Goal: Obtain resource: Download file/media

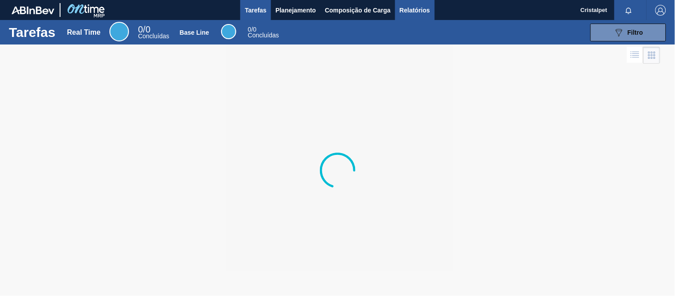
click at [414, 8] on span "Relatórios" at bounding box center [414, 10] width 30 height 11
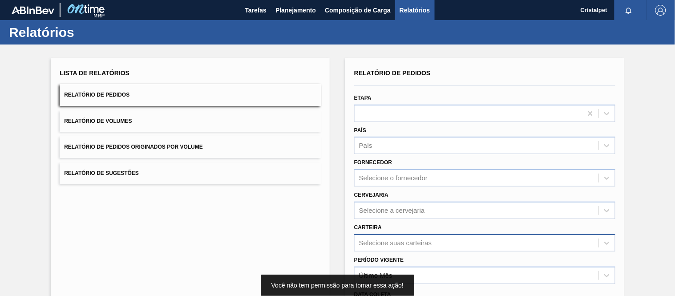
scroll to position [99, 0]
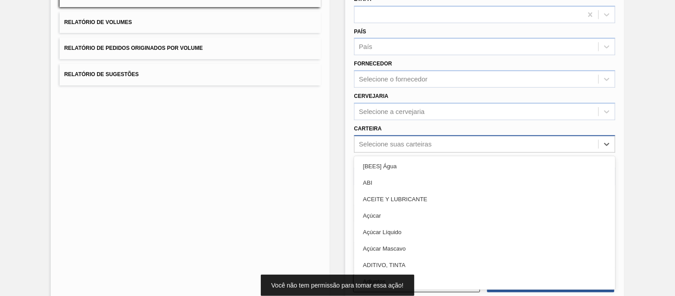
click at [377, 140] on div "Selecione suas carteiras" at bounding box center [395, 144] width 72 height 8
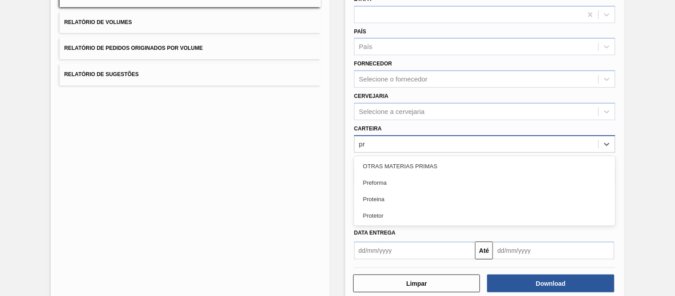
type input "pre"
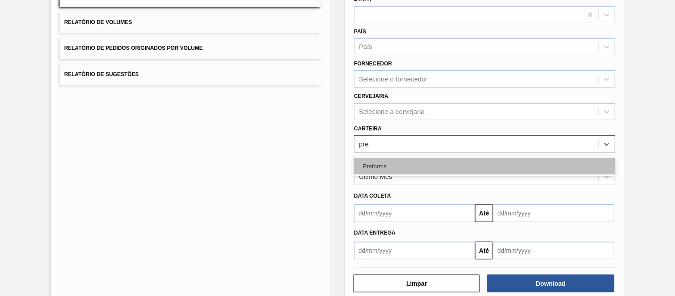
click at [390, 167] on div "Preforma" at bounding box center [484, 166] width 261 height 16
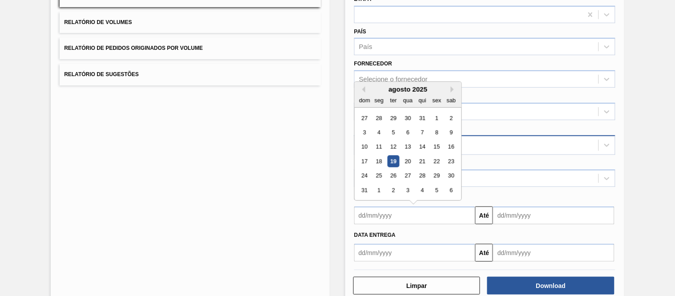
click at [369, 218] on input "text" at bounding box center [414, 215] width 121 height 18
click at [432, 118] on div "1" at bounding box center [436, 118] width 12 height 12
type input "[DATE]"
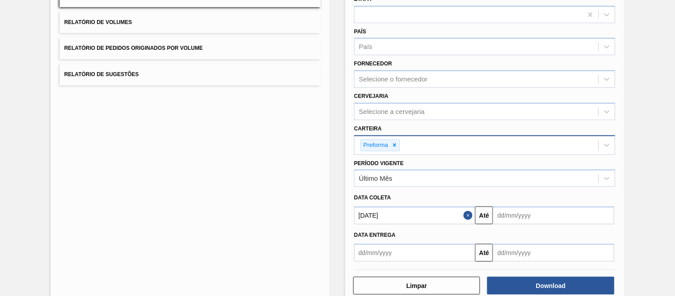
click at [534, 212] on input "text" at bounding box center [553, 215] width 121 height 18
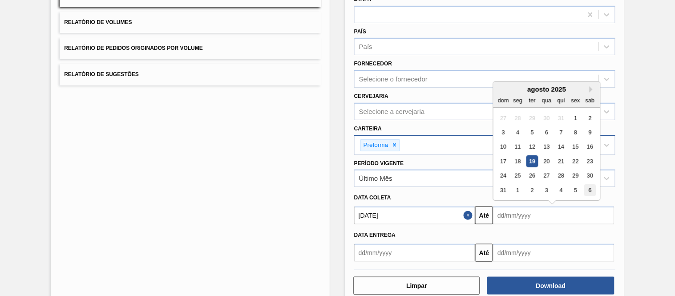
click at [592, 190] on div "6" at bounding box center [590, 190] width 12 height 12
type input "[DATE]"
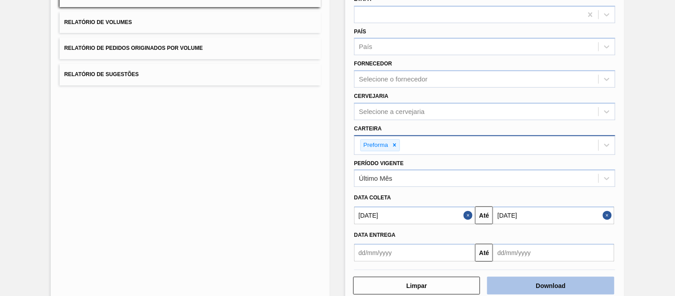
click at [564, 277] on button "Download" at bounding box center [550, 286] width 127 height 18
